Goal: Information Seeking & Learning: Learn about a topic

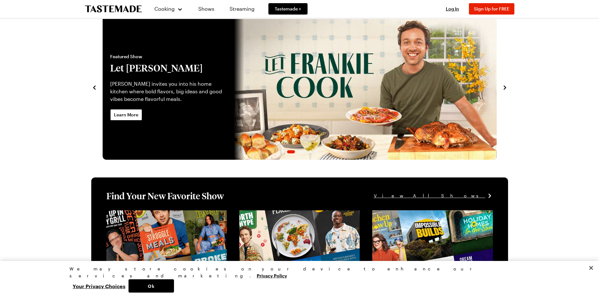
scroll to position [32, 0]
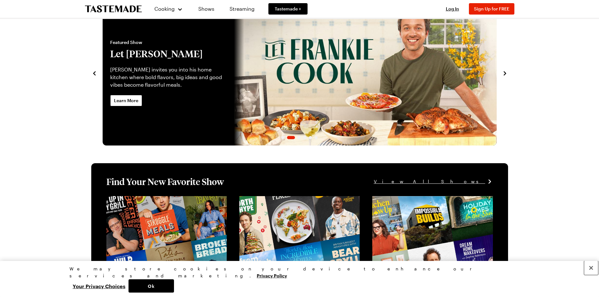
click at [592, 274] on button "Close" at bounding box center [591, 268] width 14 height 14
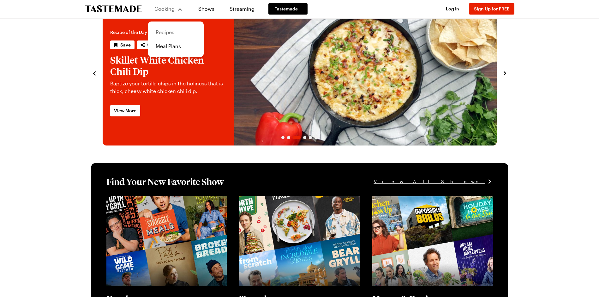
click at [166, 33] on link "Recipes" at bounding box center [176, 32] width 48 height 14
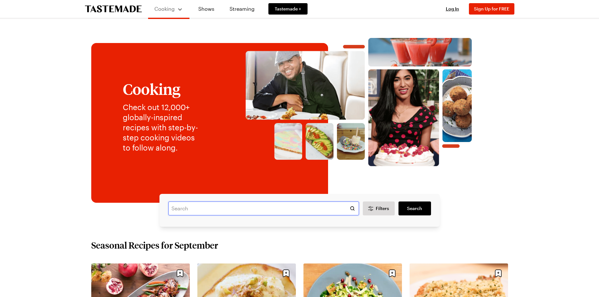
click at [213, 207] on input "text" at bounding box center [263, 208] width 191 height 14
type input "lemon meringue cake"
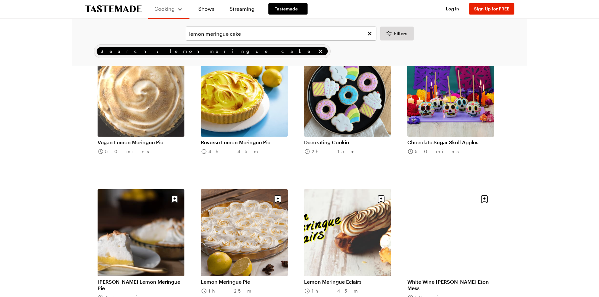
scroll to position [632, 0]
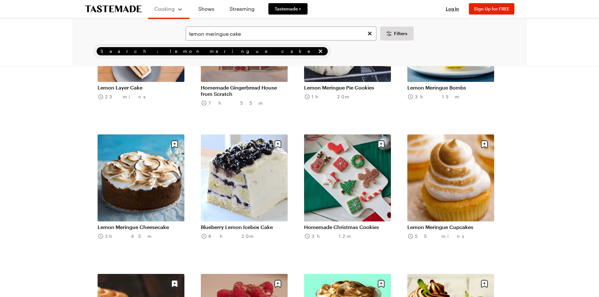
scroll to position [158, 0]
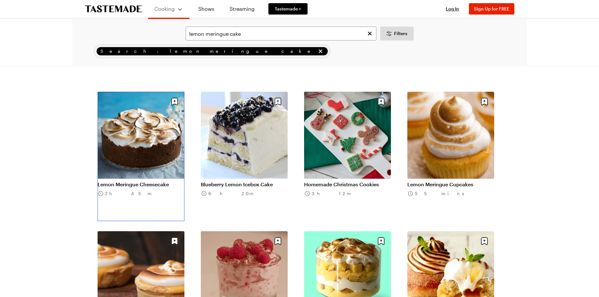
click at [160, 181] on link "Lemon Meringue Cheesecake" at bounding box center [141, 184] width 87 height 6
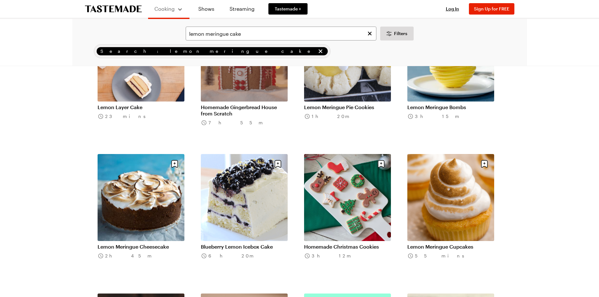
scroll to position [126, 0]
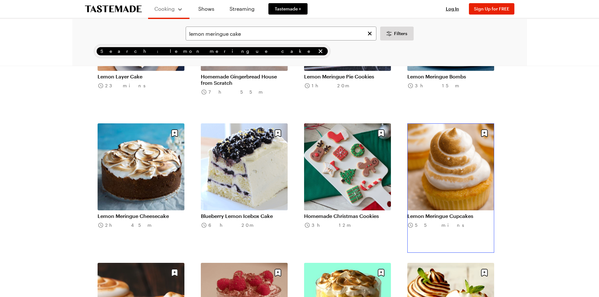
click at [454, 213] on link "Lemon Meringue Cupcakes" at bounding box center [450, 216] width 87 height 6
